Goal: Task Accomplishment & Management: Complete application form

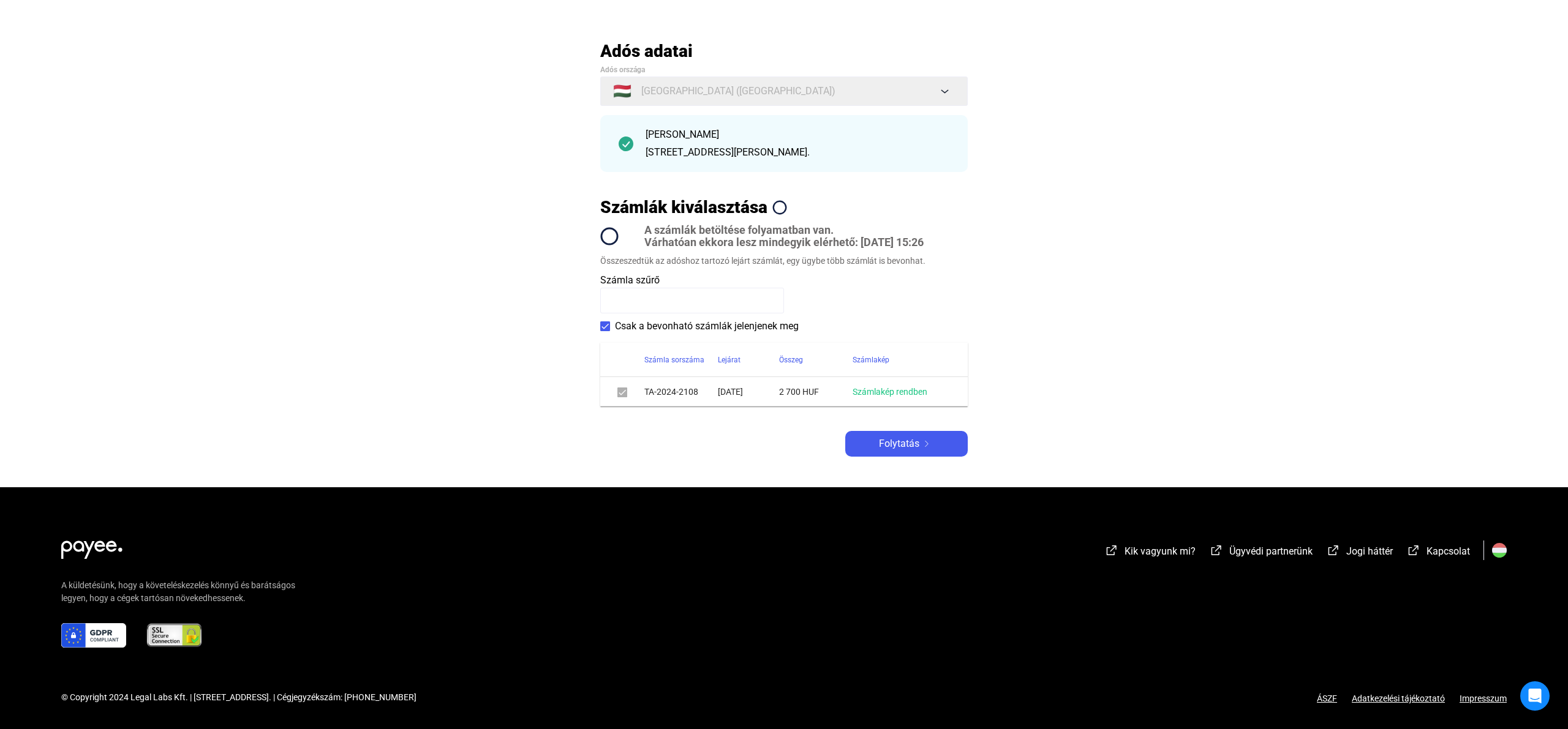
scroll to position [52, 0]
click at [888, 448] on span "Folytatás" at bounding box center [899, 444] width 41 height 15
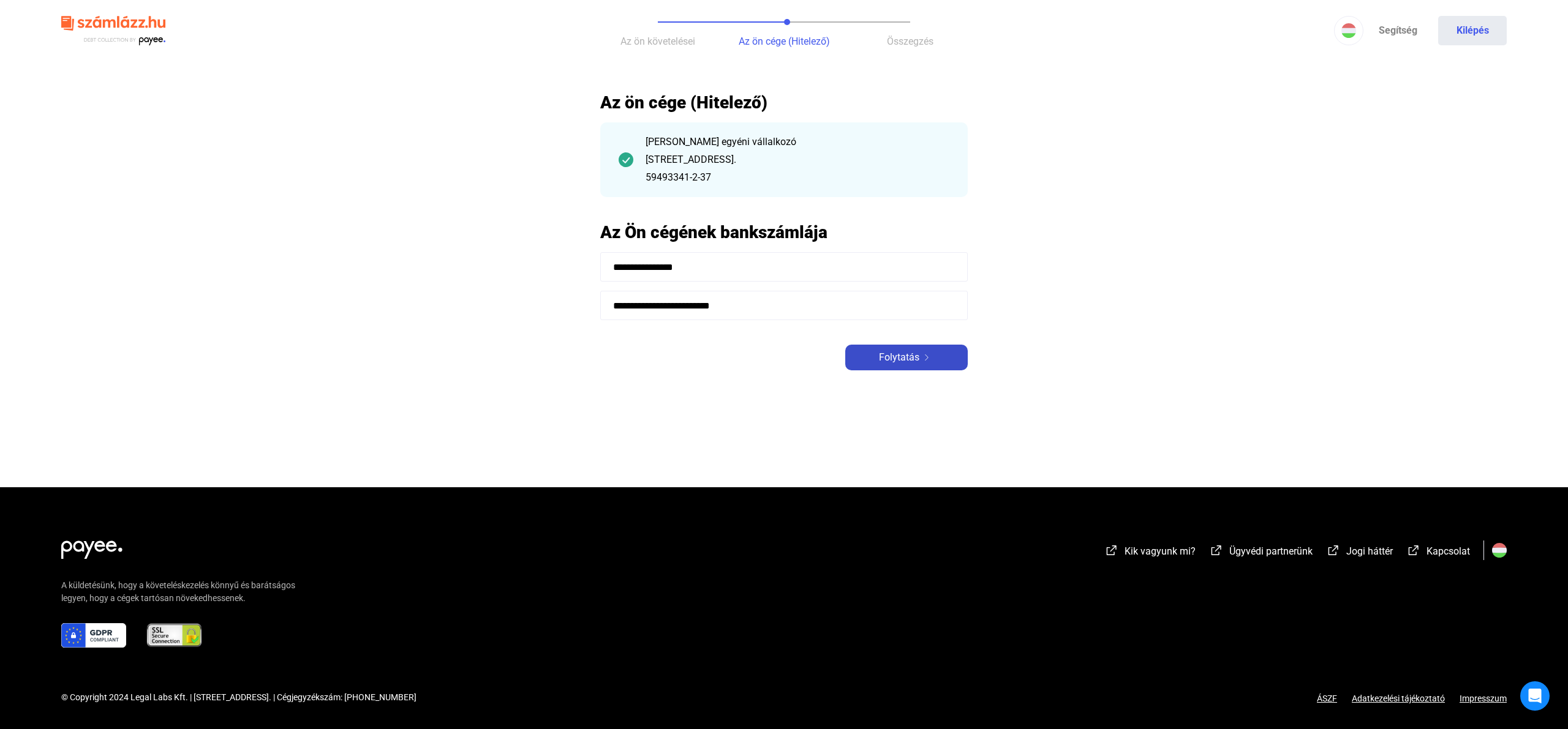
click at [896, 349] on button "Folytatás" at bounding box center [906, 358] width 122 height 26
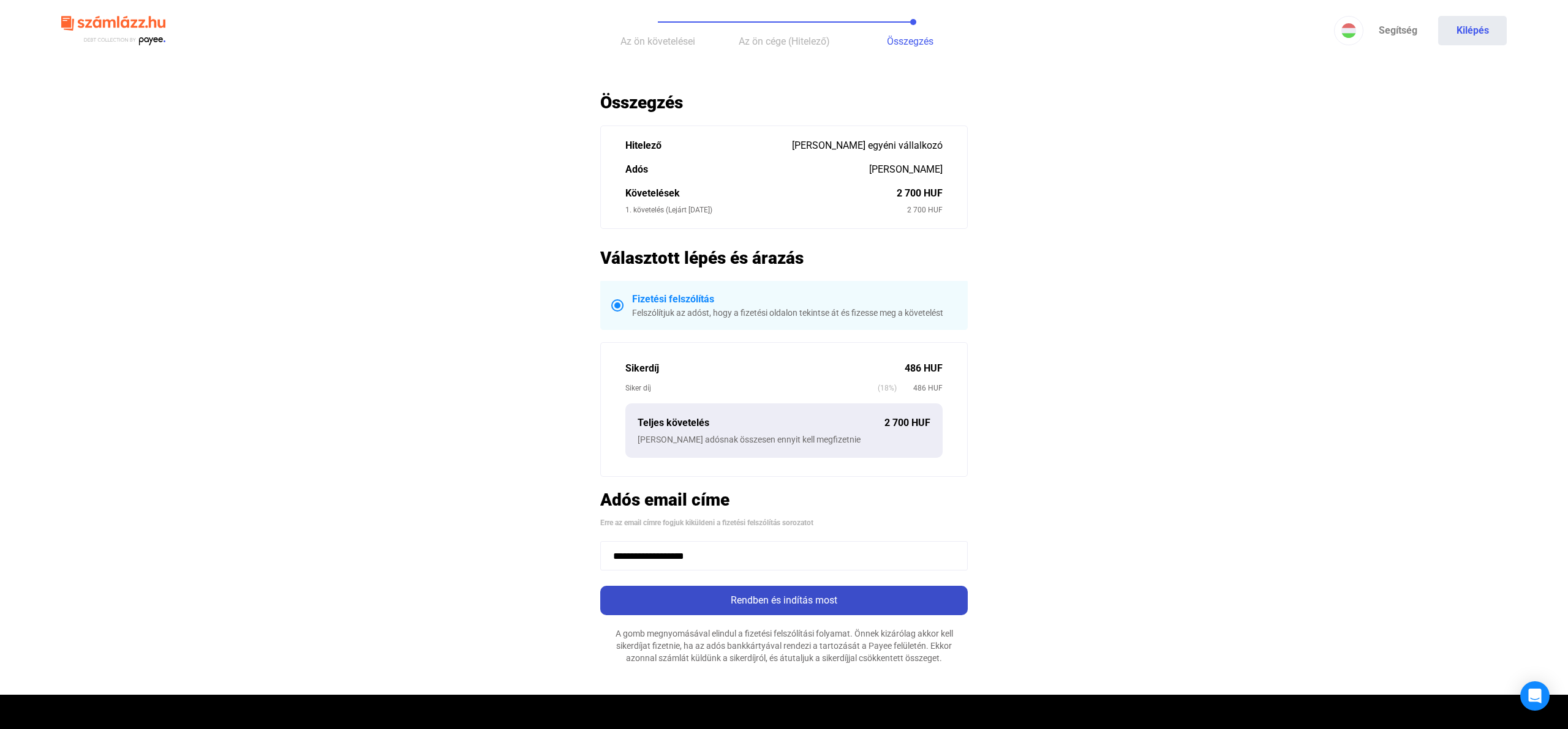
click at [840, 597] on div "Rendben és indítás most" at bounding box center [784, 600] width 361 height 15
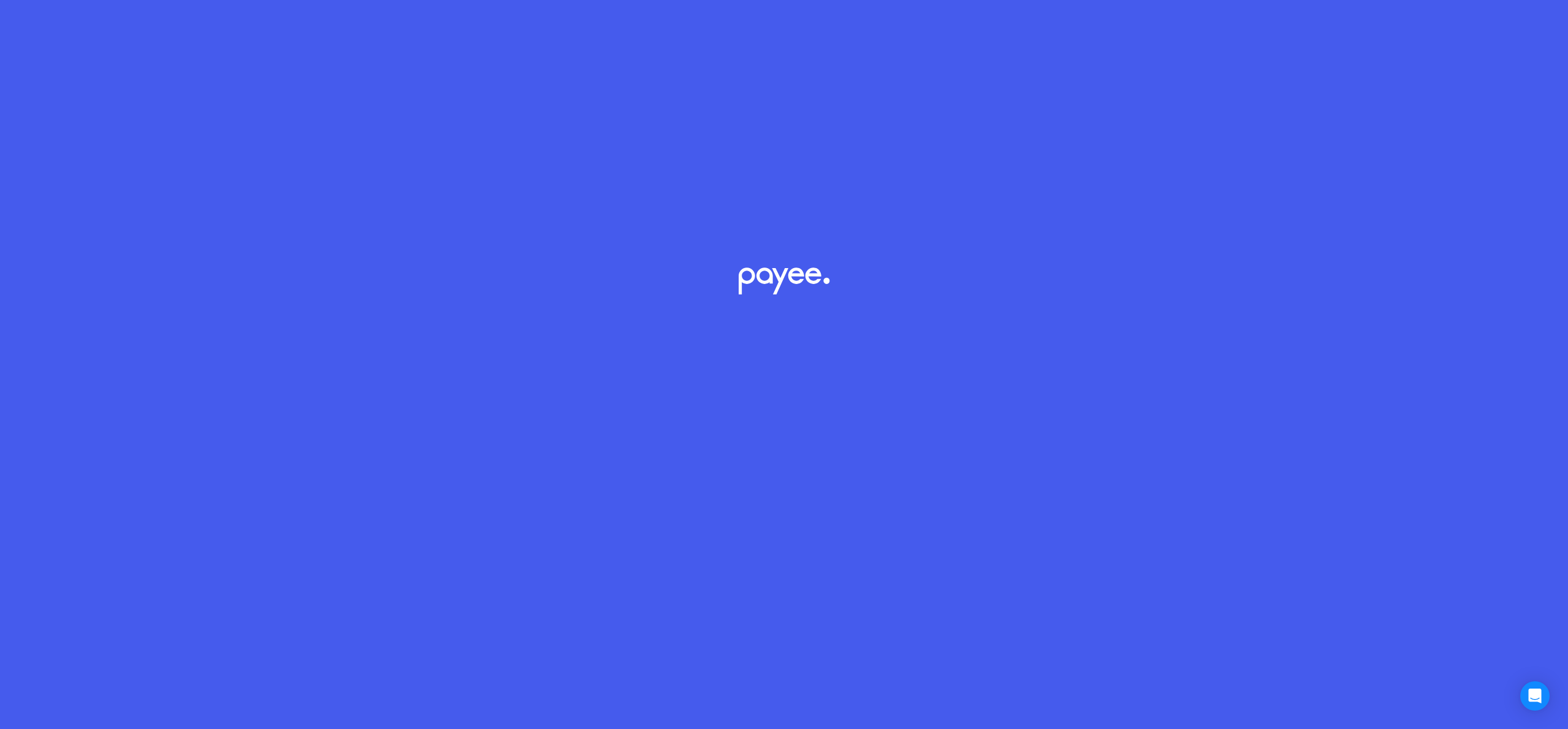
click at [787, 607] on div at bounding box center [784, 364] width 1568 height 729
